Goal: Transaction & Acquisition: Purchase product/service

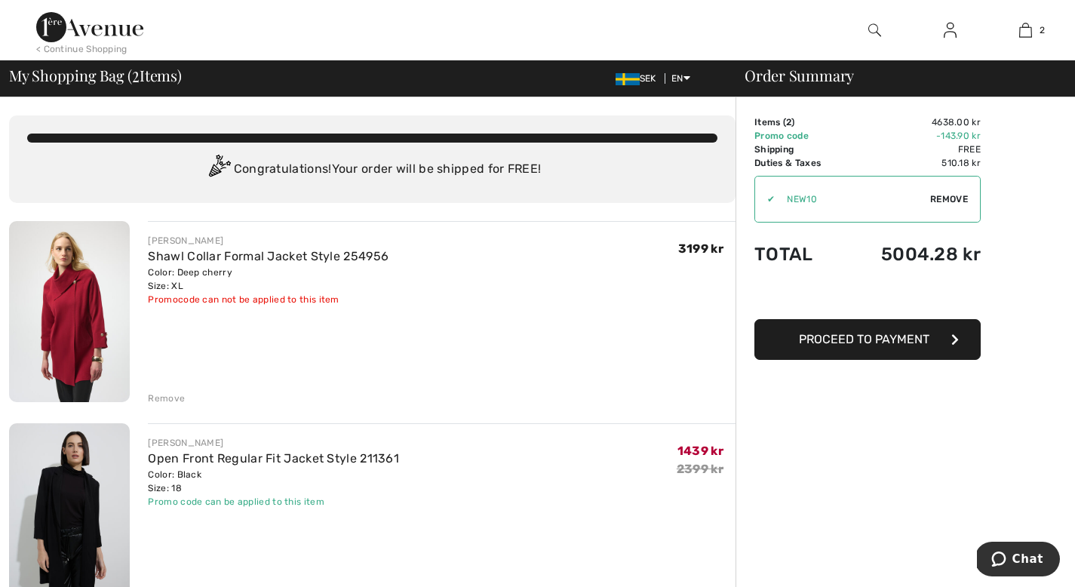
click at [950, 350] on button "Proceed to Payment" at bounding box center [868, 339] width 226 height 41
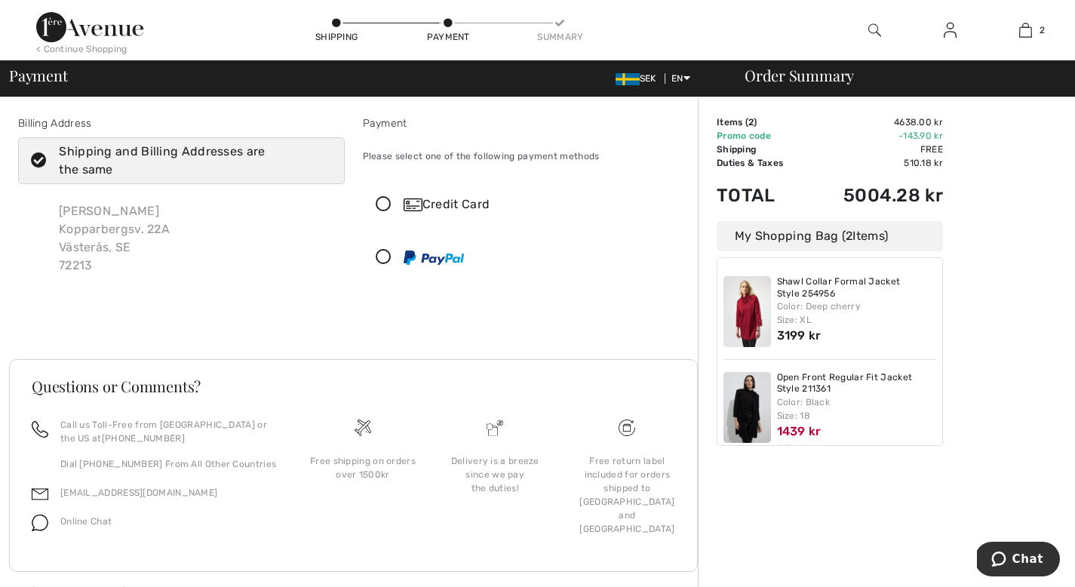
click at [381, 204] on icon at bounding box center [384, 205] width 40 height 16
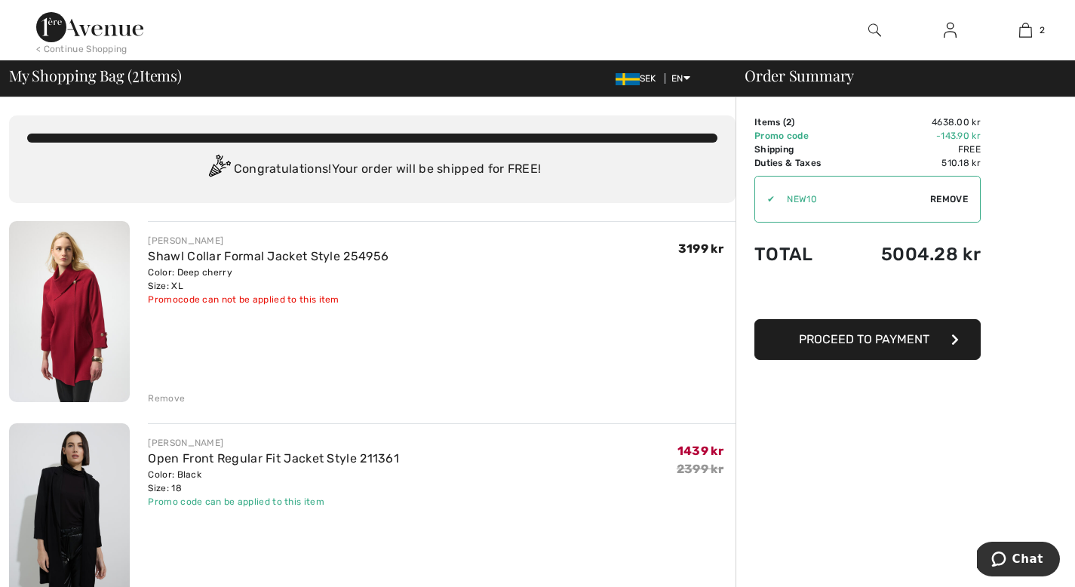
click at [903, 331] on button "Proceed to Payment" at bounding box center [868, 339] width 226 height 41
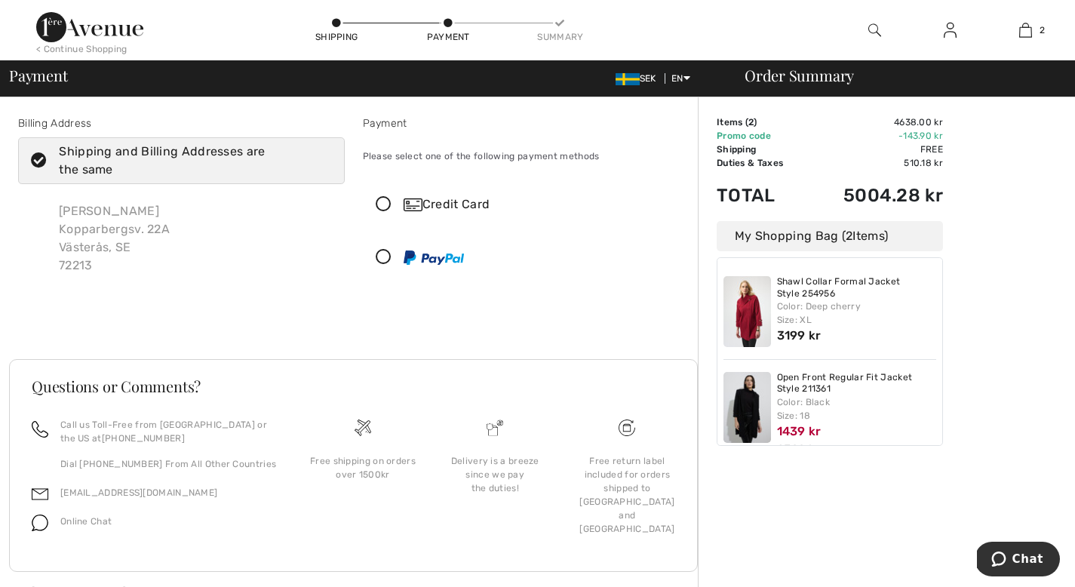
click at [377, 195] on div "Credit Card" at bounding box center [526, 204] width 325 height 45
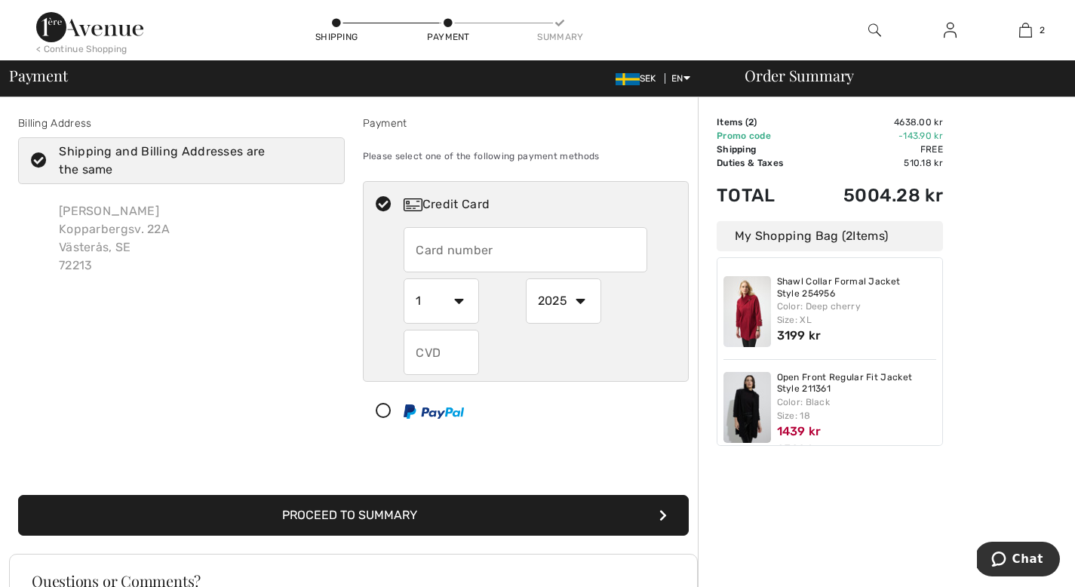
click at [417, 251] on input "text" at bounding box center [526, 249] width 244 height 45
type input "4388576185631432"
click at [464, 296] on select "1 2 3 4 5 6 7 8 9 10 11 12" at bounding box center [441, 300] width 75 height 45
select select "6"
click at [576, 300] on select "2025 2026 2027 2028 2029 2030 2031 2032 2033 2034 2035" at bounding box center [563, 300] width 75 height 45
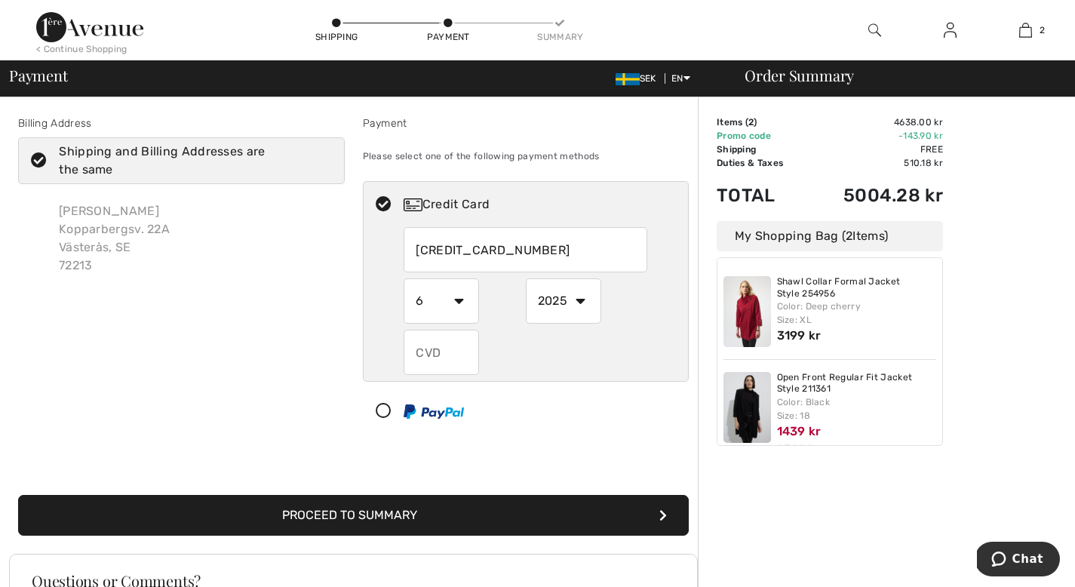
select select "2029"
click at [465, 366] on input "text" at bounding box center [441, 352] width 75 height 45
type input "221"
click at [475, 515] on button "Proceed to Summary" at bounding box center [353, 515] width 671 height 41
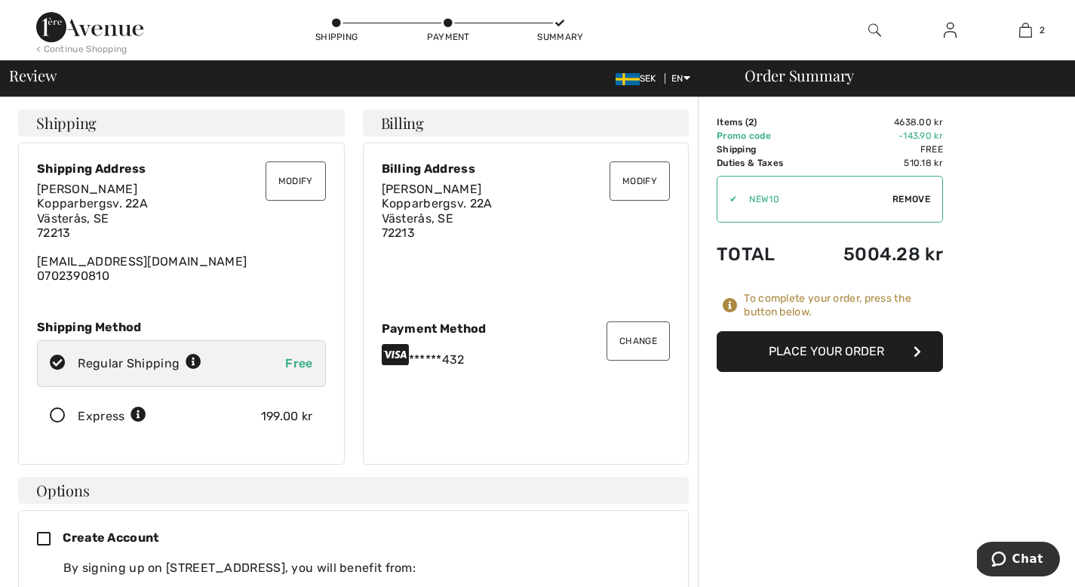
click at [829, 345] on button "Place Your Order" at bounding box center [830, 351] width 226 height 41
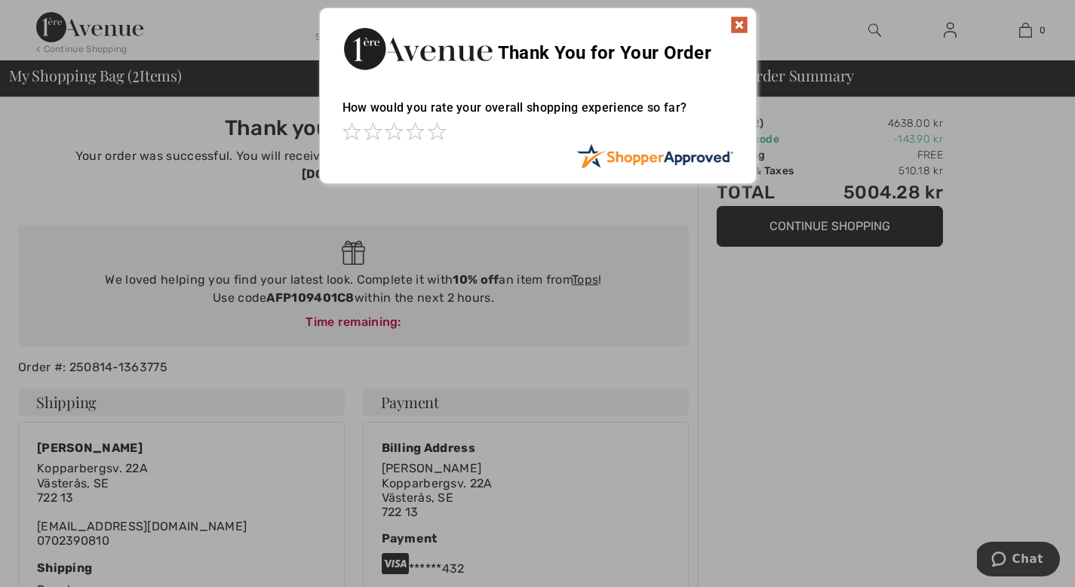
click at [737, 23] on img at bounding box center [740, 25] width 18 height 18
